Goal: Task Accomplishment & Management: Manage account settings

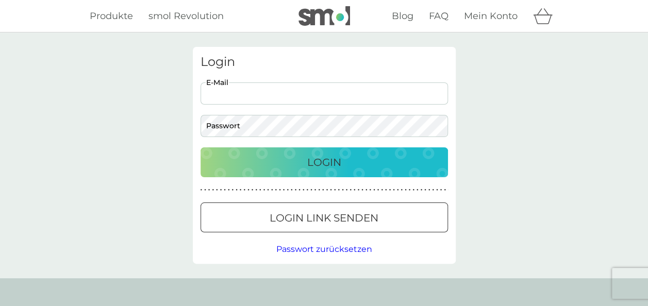
click at [262, 87] on input "E-Mail" at bounding box center [325, 94] width 248 height 22
type input "m-iemboli@hotmail.fr"
click at [285, 168] on div "Login" at bounding box center [324, 162] width 227 height 17
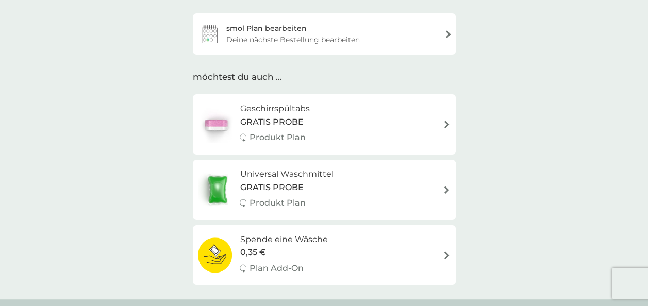
scroll to position [54, 0]
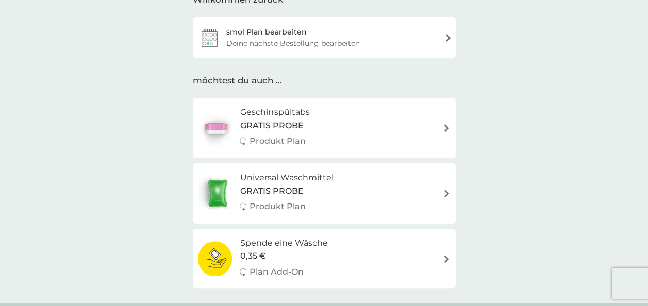
click at [333, 48] on div "Deine nächste Bestellung bearbeiten" at bounding box center [293, 43] width 134 height 11
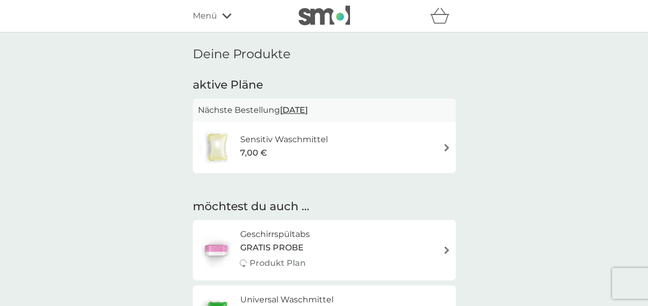
click at [321, 151] on div "7,00 €" at bounding box center [284, 153] width 88 height 13
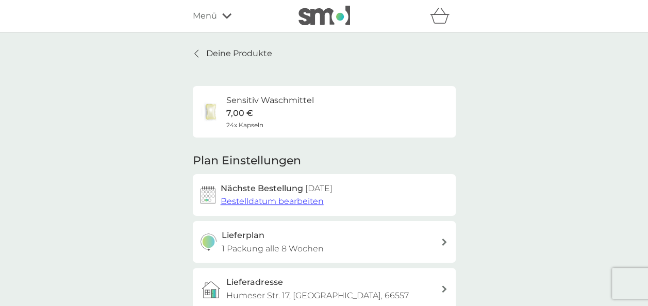
drag, startPoint x: 624, startPoint y: 0, endPoint x: 65, endPoint y: 98, distance: 567.7
click at [65, 98] on div "Deine Produkte Sensitiv Waschmittel 7,00 € 24x Kapseln Plan Einstellungen Nächs…" at bounding box center [324, 263] width 648 height 461
click at [298, 206] on button "Bestelldatum bearbeiten" at bounding box center [272, 201] width 103 height 13
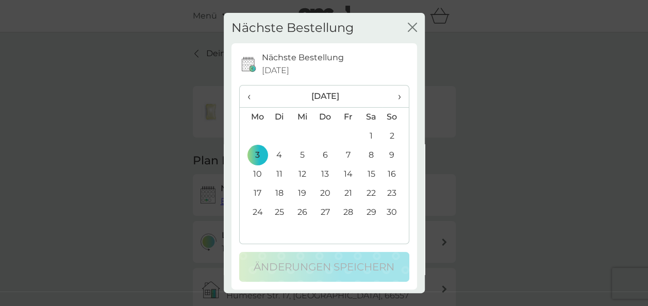
click at [409, 28] on icon "Schließen" at bounding box center [411, 27] width 4 height 8
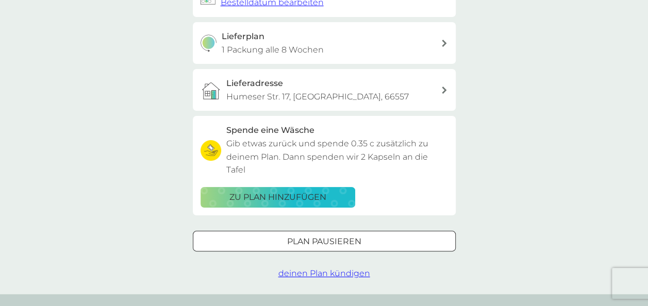
scroll to position [200, 0]
click at [330, 268] on span "deinen Plan kündigen" at bounding box center [325, 273] width 92 height 10
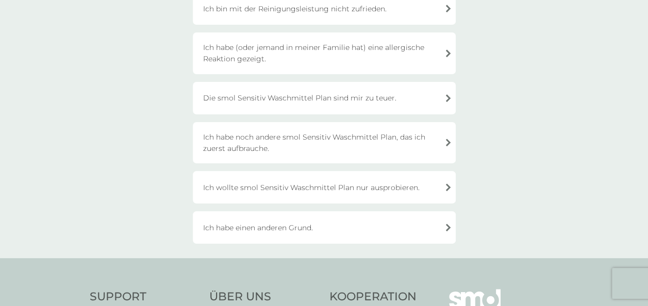
scroll to position [230, 0]
click at [307, 228] on div "Ich habe einen anderen Grund." at bounding box center [324, 225] width 263 height 33
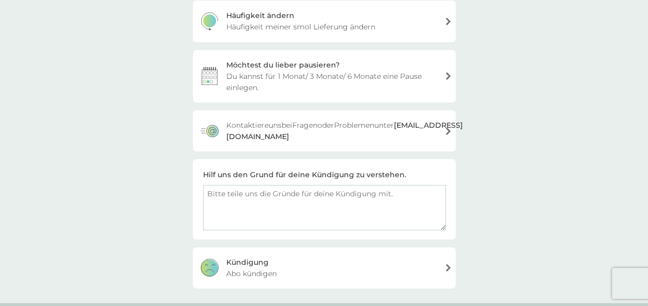
click at [318, 169] on div "Hilf uns den Grund für deine Kündigung zu verstehen." at bounding box center [304, 174] width 203 height 11
click at [259, 171] on div "Hilf uns den Grund für deine Kündigung zu verstehen." at bounding box center [304, 174] width 203 height 11
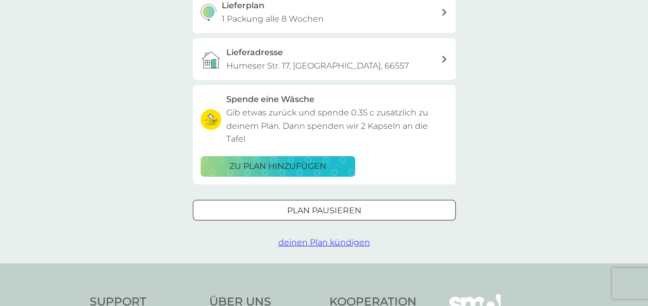
scroll to position [200, 0]
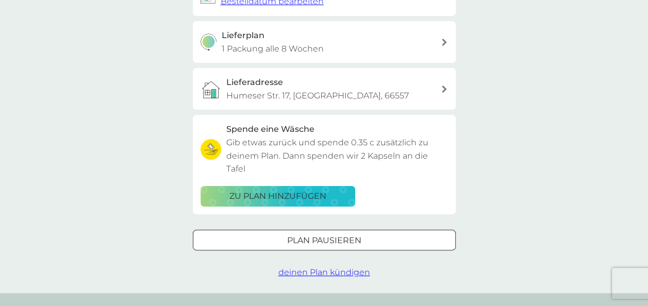
click at [305, 268] on span "deinen Plan kündigen" at bounding box center [325, 273] width 92 height 10
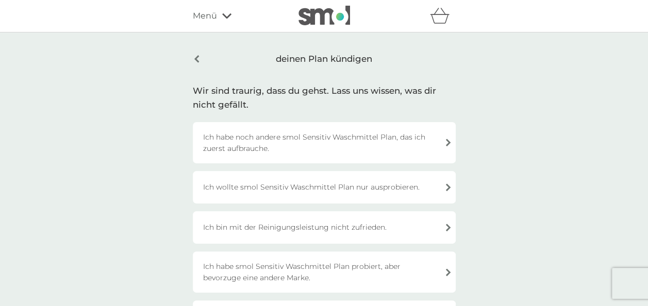
scroll to position [38, 0]
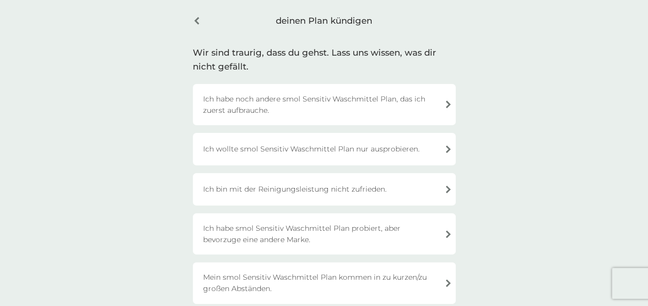
click at [315, 154] on div "Ich wollte smol Sensitiv Waschmittel Plan nur ausprobieren." at bounding box center [324, 149] width 263 height 33
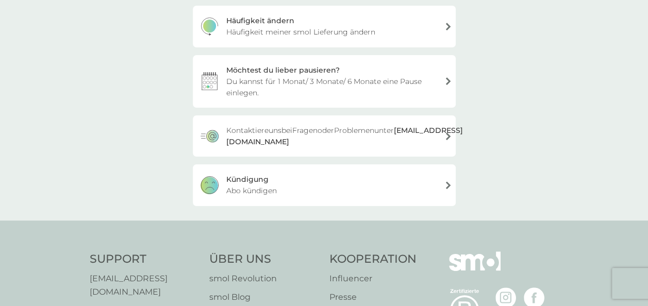
scroll to position [191, 0]
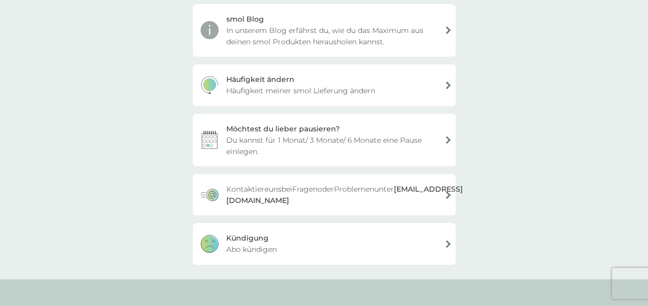
click at [271, 256] on div "Kündigung Abo kündigen" at bounding box center [324, 243] width 263 height 41
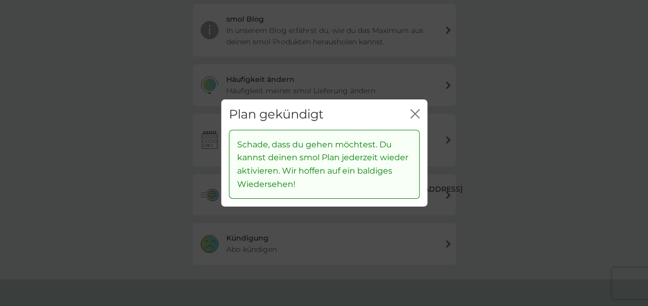
click at [412, 116] on icon "Schließen" at bounding box center [415, 113] width 9 height 9
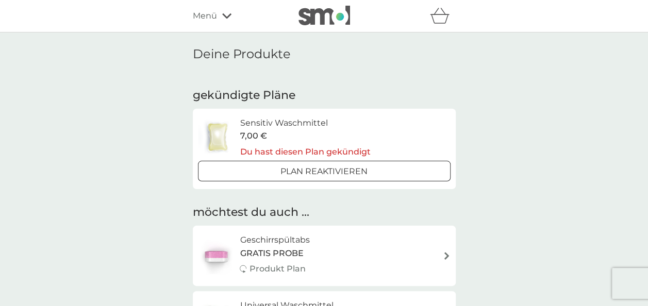
click at [335, 10] on img at bounding box center [325, 16] width 52 height 20
